Goal: Information Seeking & Learning: Learn about a topic

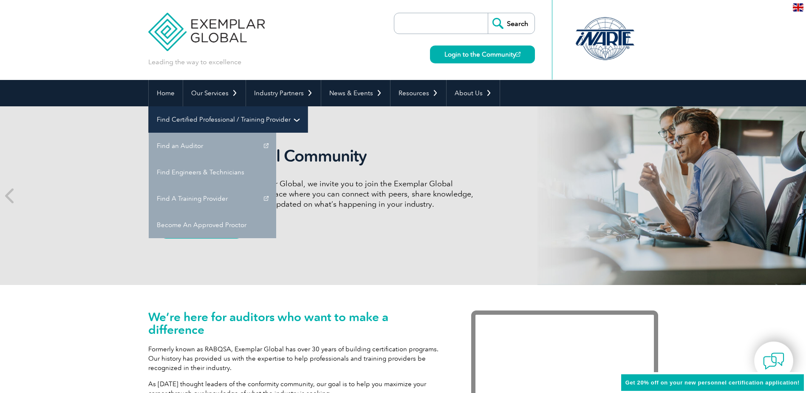
click at [308, 106] on link "Find Certified Professional / Training Provider" at bounding box center [228, 119] width 159 height 26
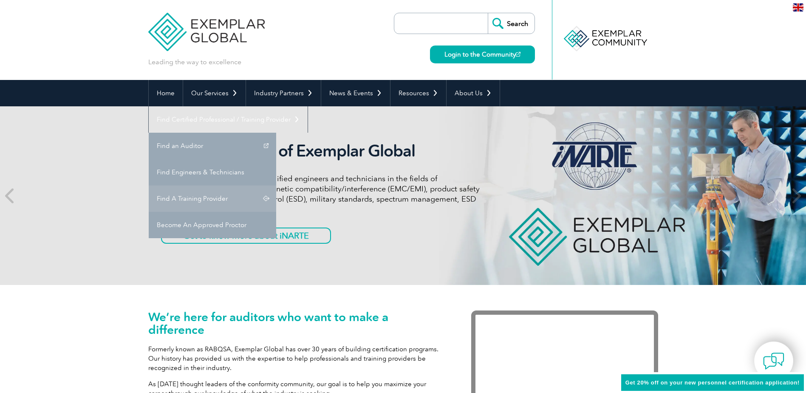
click at [276, 185] on link "Find A Training Provider" at bounding box center [212, 198] width 127 height 26
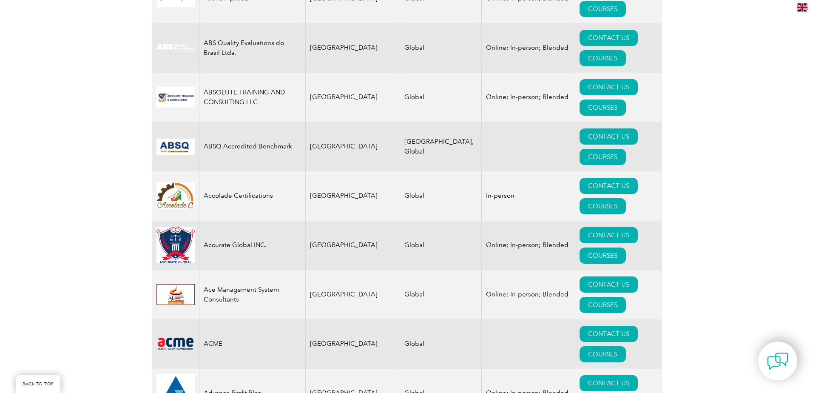
scroll to position [425, 0]
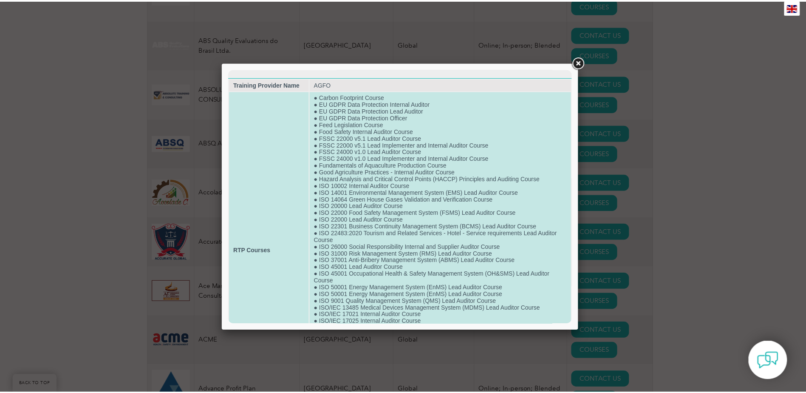
scroll to position [0, 0]
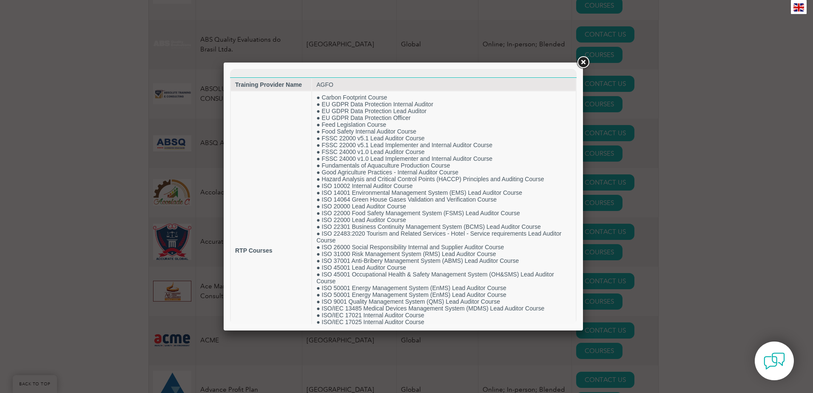
click at [585, 63] on link at bounding box center [582, 62] width 15 height 15
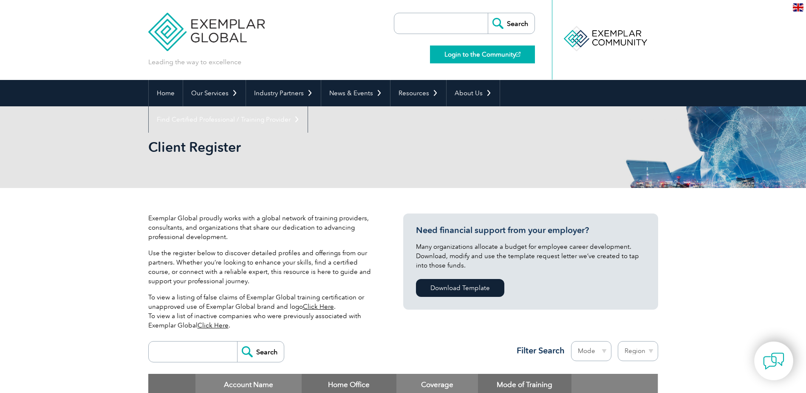
click at [476, 51] on link "Login to the Community" at bounding box center [482, 54] width 105 height 18
click at [449, 24] on input "search" at bounding box center [443, 23] width 89 height 20
type input "ISO 22525"
click at [488, 13] on input "Search" at bounding box center [511, 23] width 47 height 20
